Goal: Information Seeking & Learning: Learn about a topic

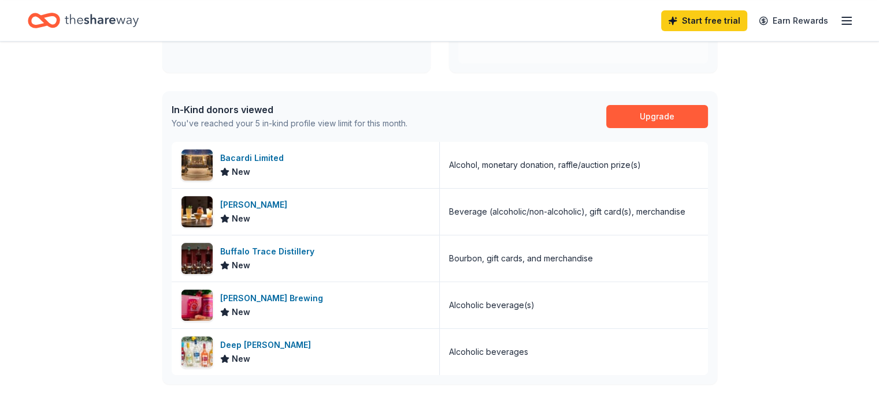
scroll to position [256, 0]
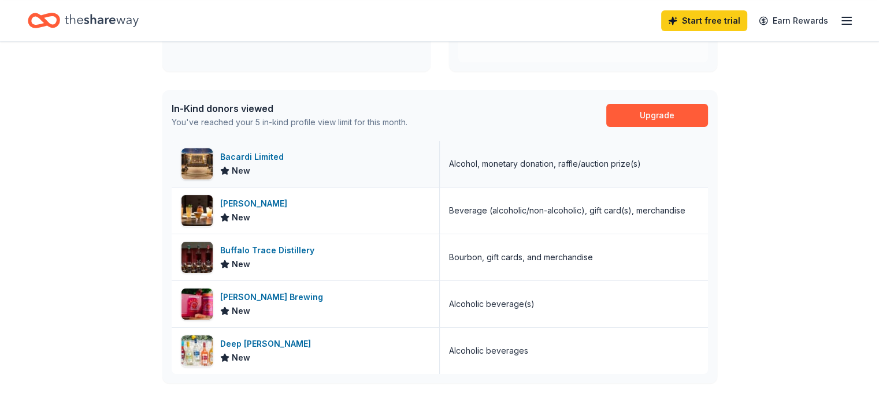
click at [261, 158] on div "Bacardi Limited" at bounding box center [254, 157] width 68 height 14
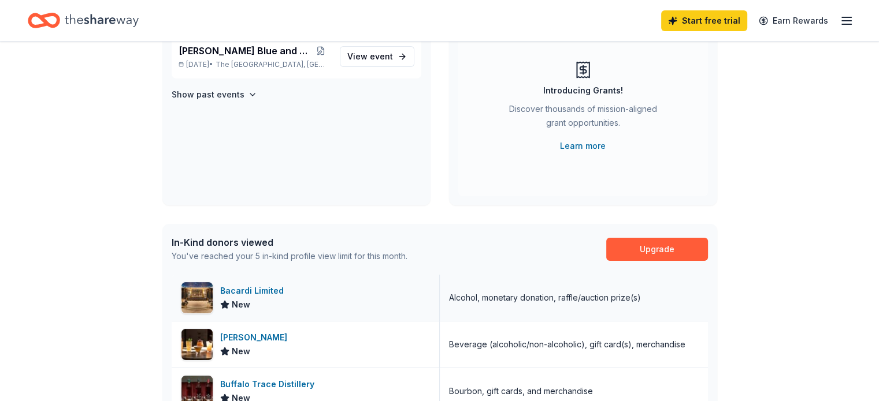
scroll to position [0, 0]
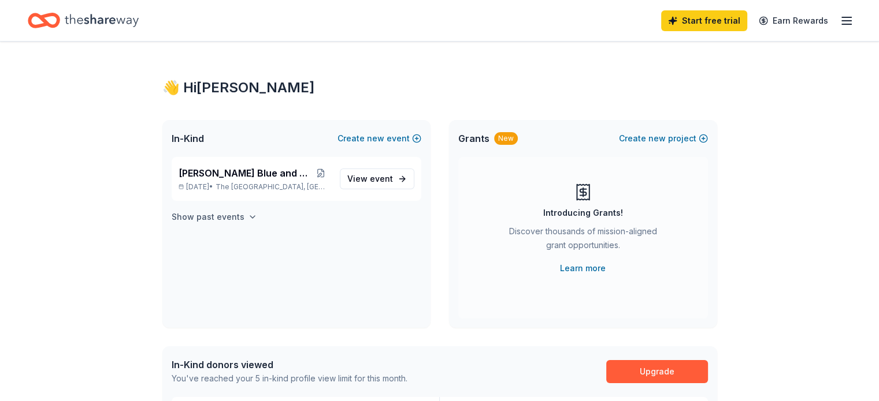
click at [248, 213] on icon "button" at bounding box center [252, 217] width 9 height 9
click at [378, 181] on span "event" at bounding box center [381, 179] width 23 height 10
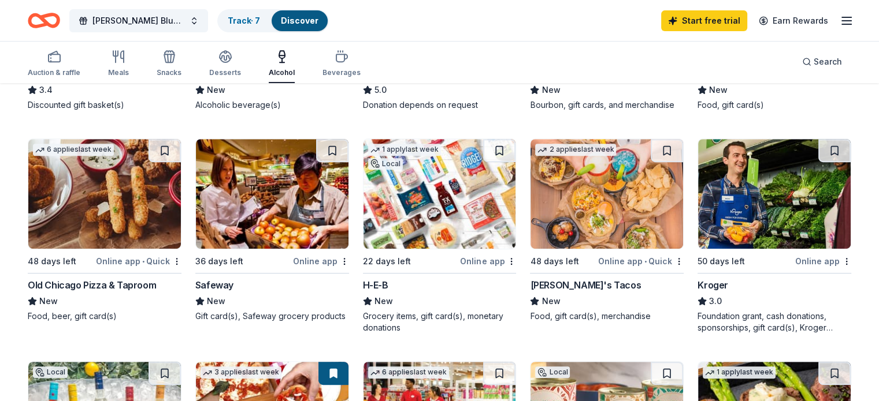
scroll to position [539, 0]
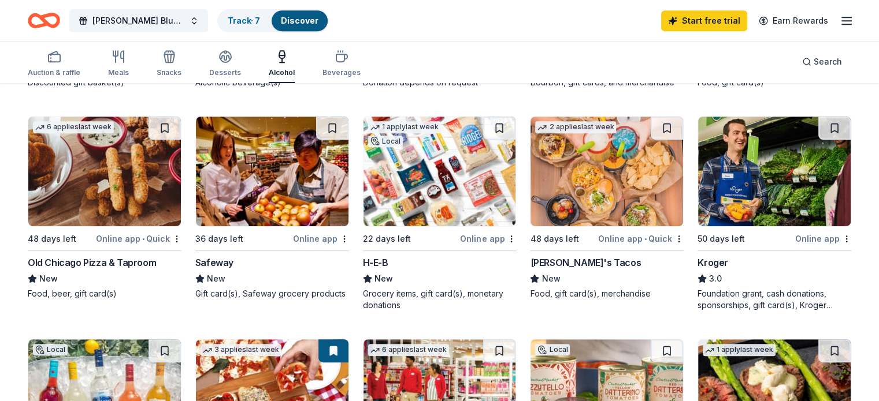
click at [556, 256] on div "Torchy's Tacos" at bounding box center [585, 263] width 111 height 14
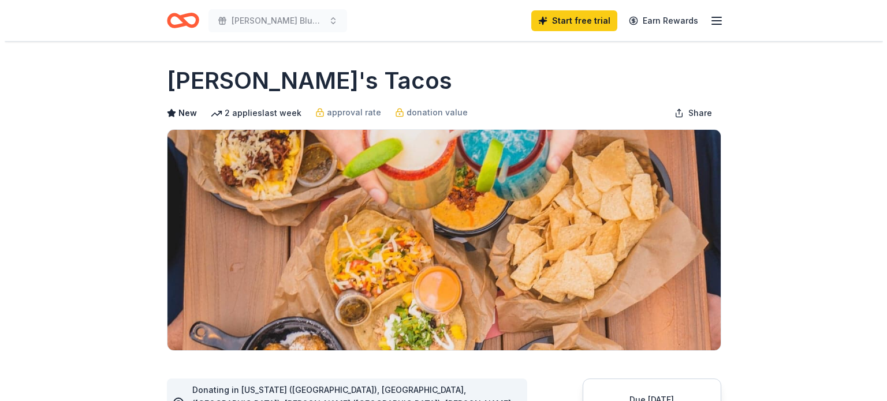
scroll to position [173, 0]
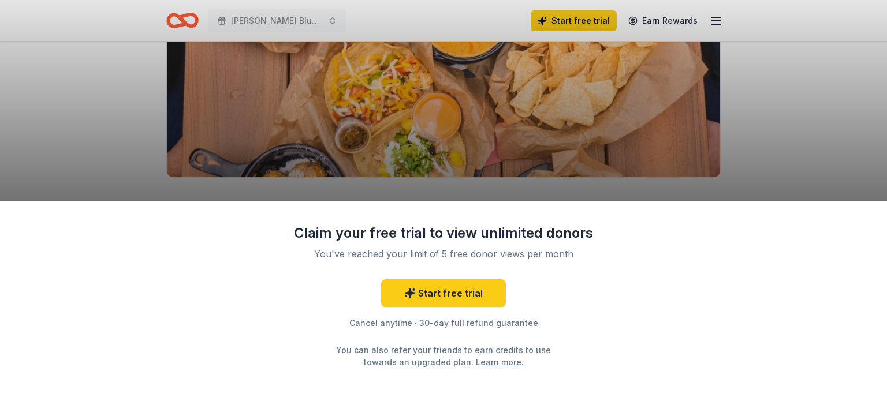
click at [550, 255] on div "You've reached your limit of 5 free donor views per month" at bounding box center [443, 254] width 273 height 14
